Goal: Information Seeking & Learning: Learn about a topic

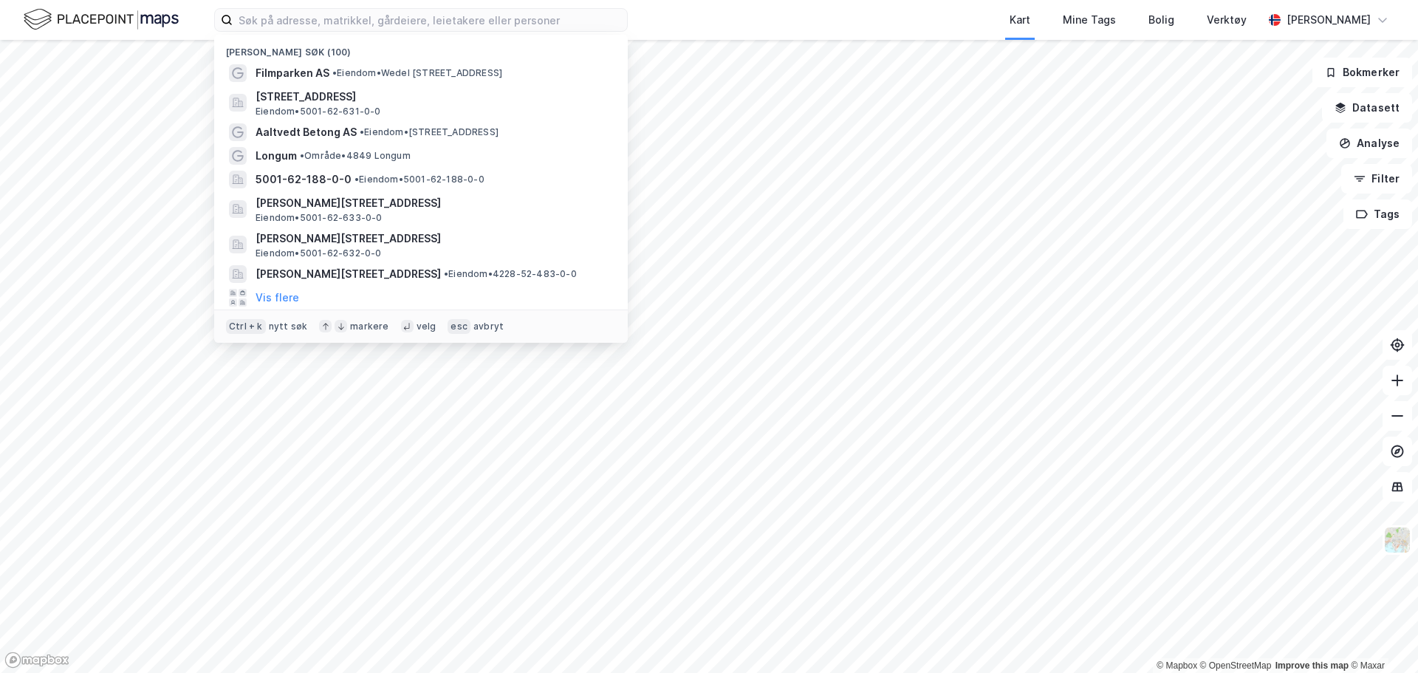
click at [306, 21] on input at bounding box center [430, 20] width 394 height 22
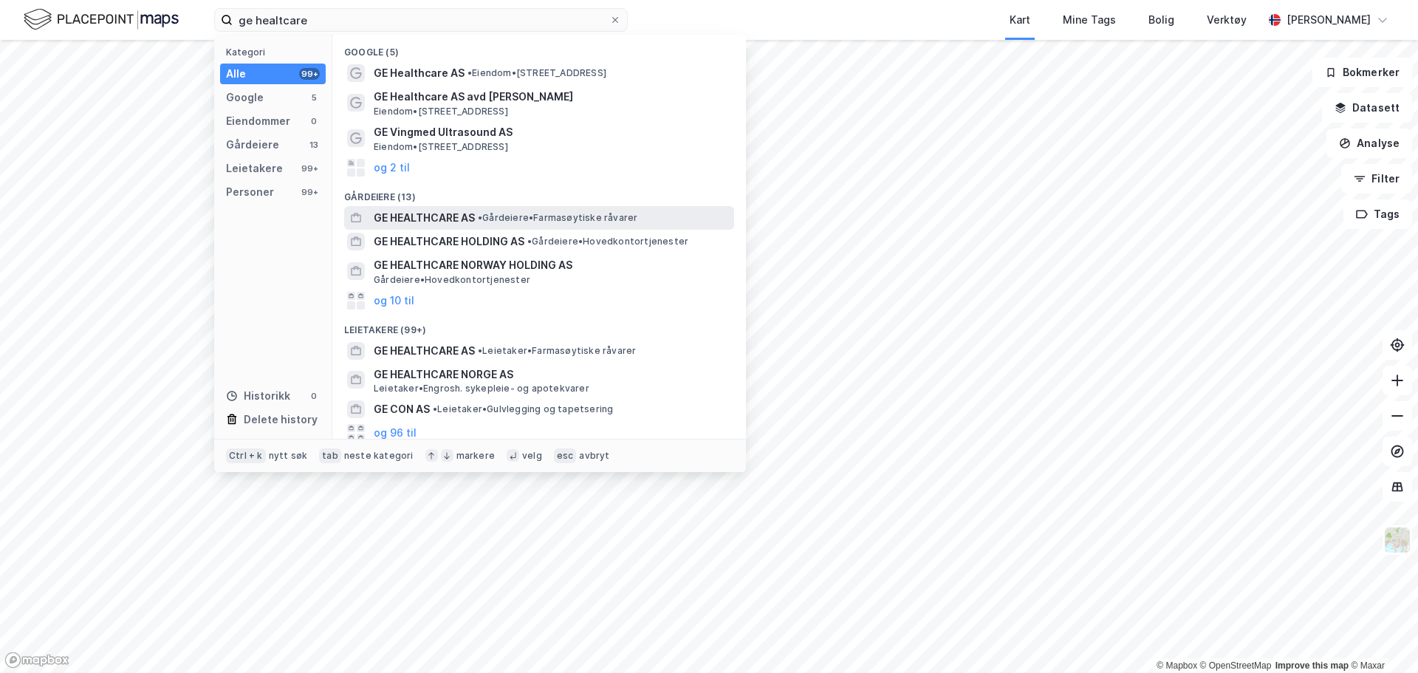
type input "ge healtcare"
click at [421, 219] on span "GE HEALTHCARE AS" at bounding box center [424, 218] width 101 height 18
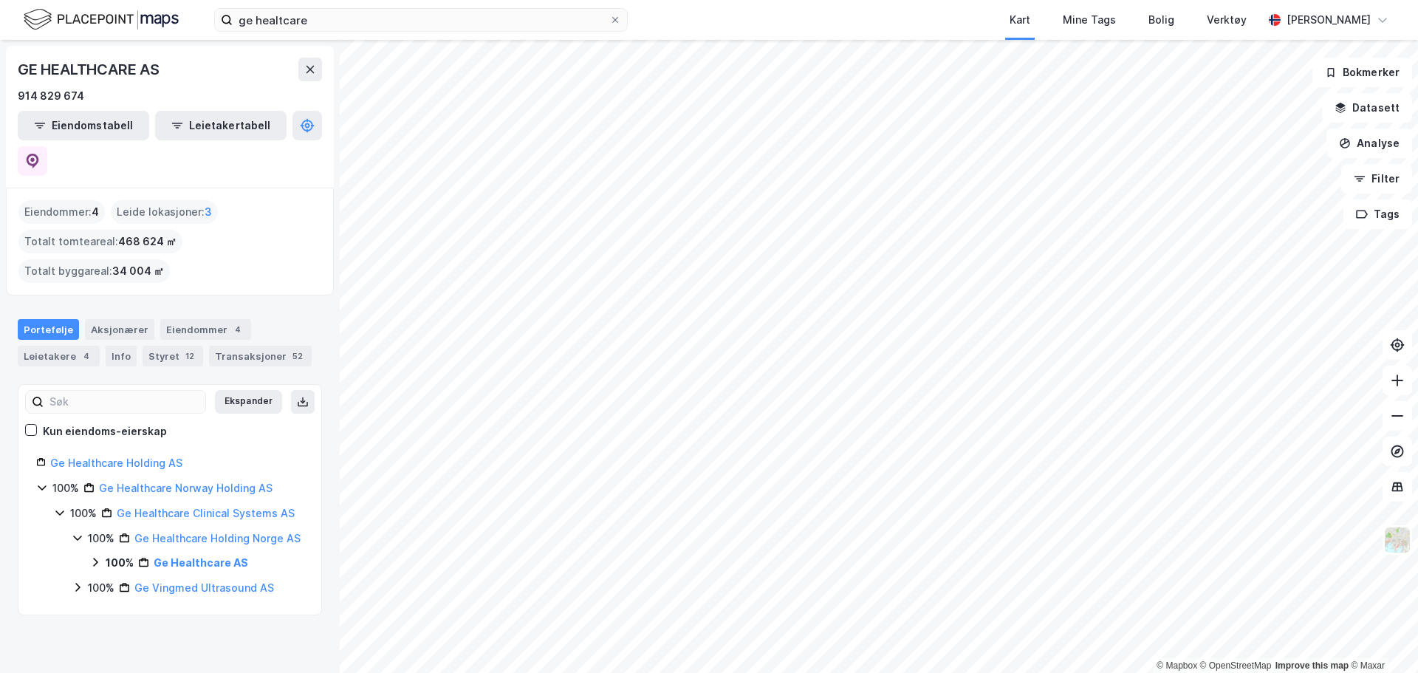
click at [97, 558] on icon at bounding box center [95, 562] width 4 height 9
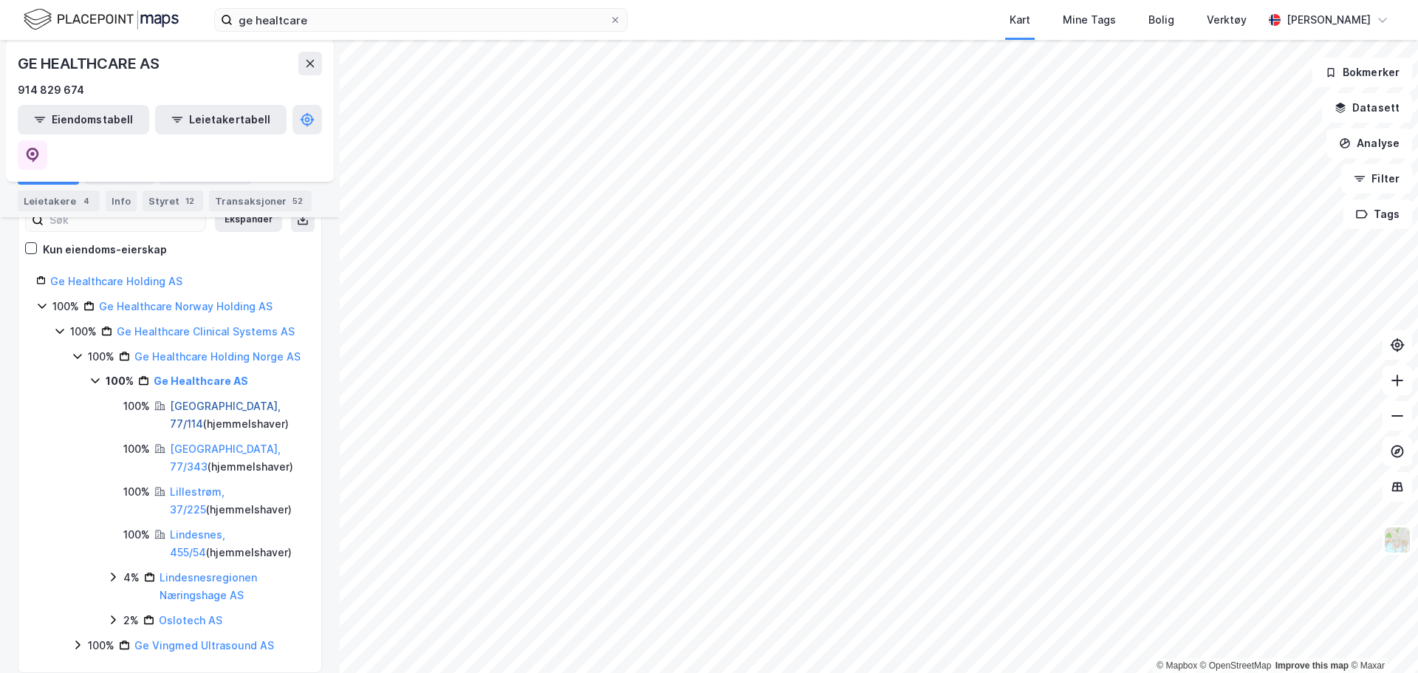
click at [208, 399] on link "[GEOGRAPHIC_DATA], 77/114" at bounding box center [225, 414] width 111 height 30
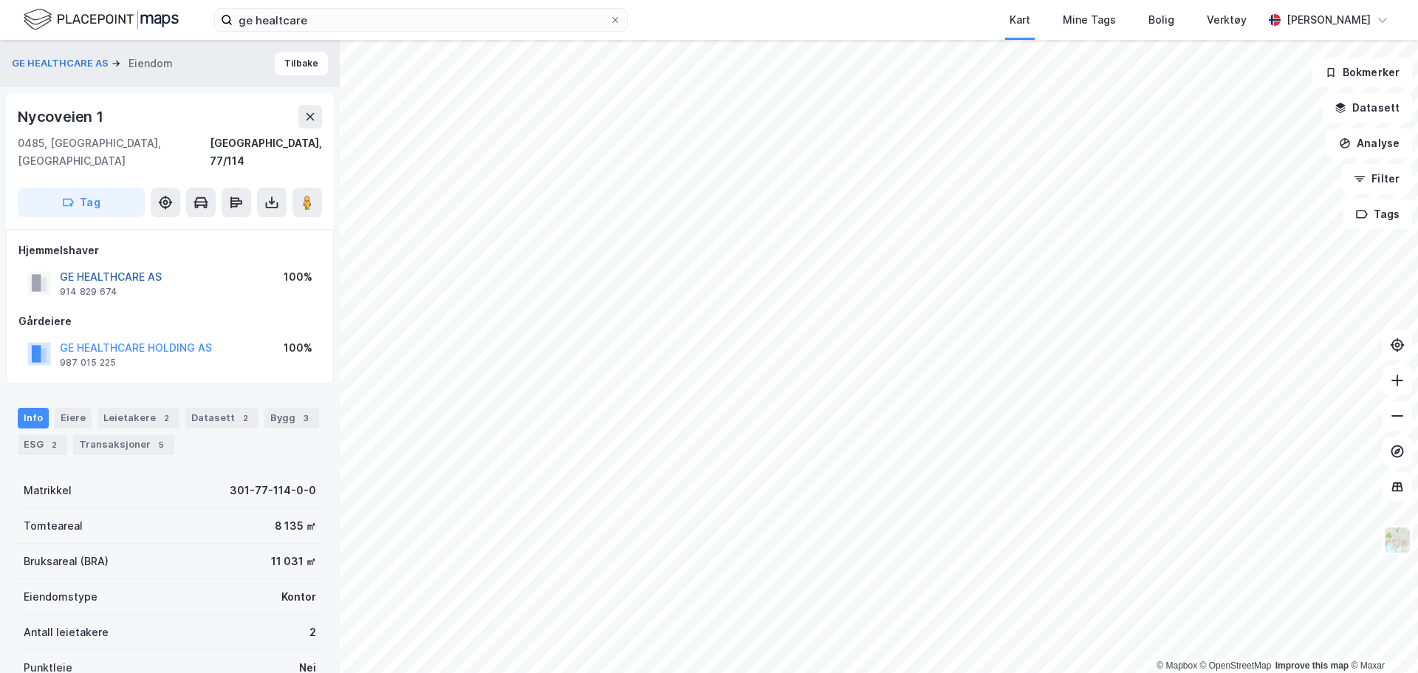
click at [0, 0] on button "GE HEALTHCARE AS" at bounding box center [0, 0] width 0 height 0
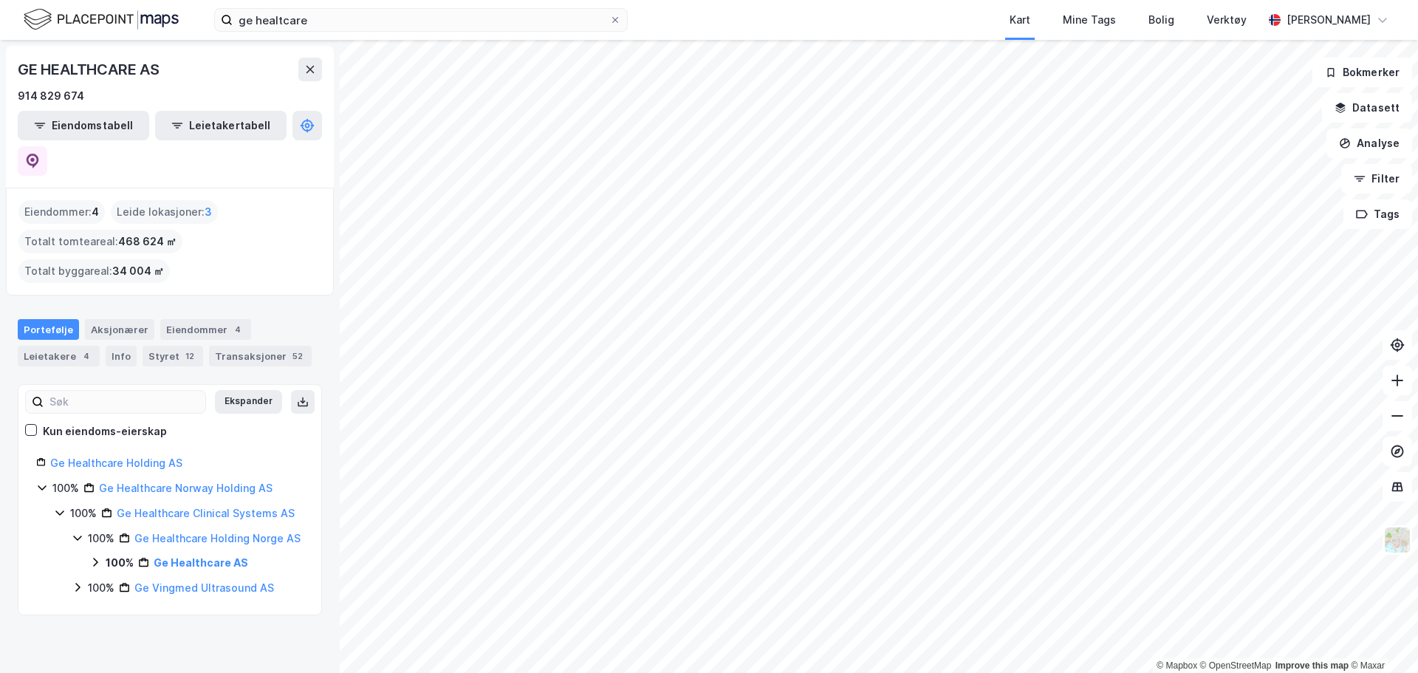
click at [97, 556] on icon at bounding box center [95, 562] width 12 height 12
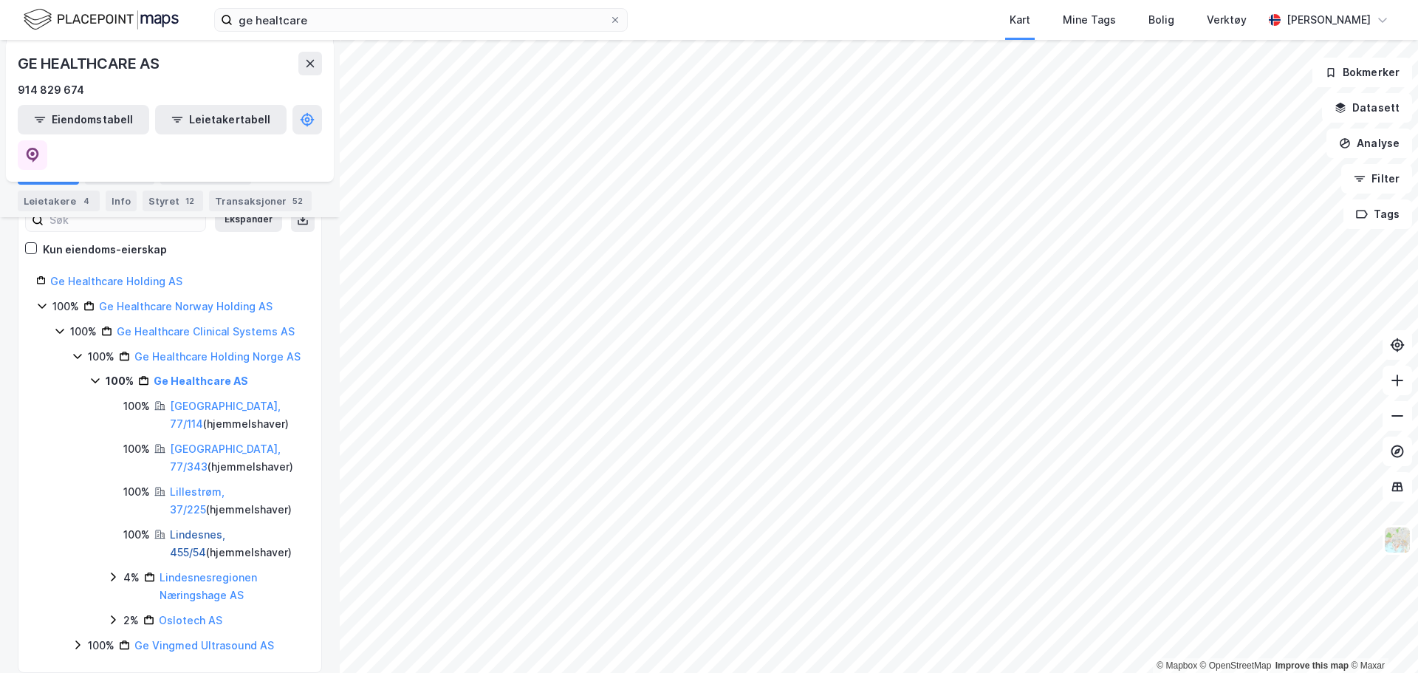
click at [199, 528] on link "Lindesnes, 455/54" at bounding box center [197, 543] width 55 height 30
